Goal: Task Accomplishment & Management: Manage account settings

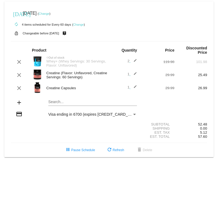
click at [40, 77] on img at bounding box center [37, 74] width 11 height 11
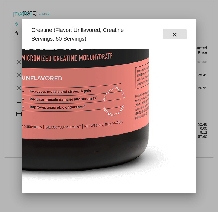
scroll to position [136, 112]
click at [172, 36] on mat-icon "close" at bounding box center [174, 34] width 7 height 7
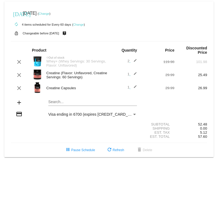
click at [95, 78] on div "Creatine (Flavor: Unflavored, Creatine Servings: 60 Servings)" at bounding box center [76, 75] width 65 height 8
click at [81, 77] on div "Creatine (Flavor: Unflavored, Creatine Servings: 60 Servings)" at bounding box center [76, 75] width 65 height 8
click at [136, 77] on mat-icon "edit" at bounding box center [133, 75] width 7 height 7
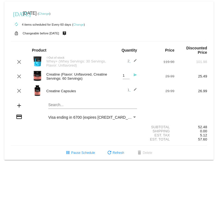
click at [123, 79] on div "1 Quantity" at bounding box center [126, 74] width 7 height 10
type input "2"
click at [182, 14] on div "[DATE] [DATE] ( Change )" at bounding box center [109, 13] width 196 height 11
click at [137, 77] on mat-icon "send" at bounding box center [133, 76] width 7 height 7
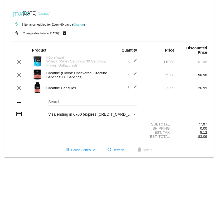
click at [128, 76] on span "2 edit" at bounding box center [132, 74] width 10 height 4
click at [137, 78] on mat-icon "edit" at bounding box center [133, 75] width 7 height 7
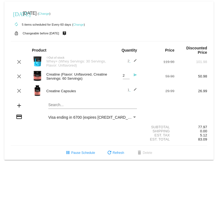
click at [127, 78] on input "2" at bounding box center [126, 76] width 7 height 4
type input "1"
click at [135, 78] on mat-icon "send" at bounding box center [133, 76] width 7 height 7
